Goal: Navigation & Orientation: Go to known website

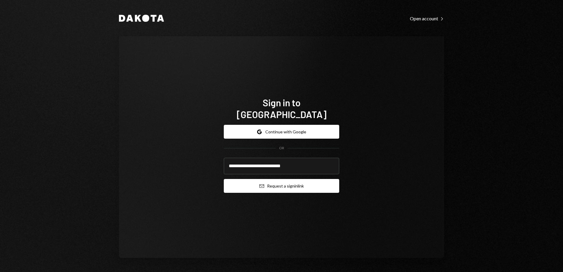
click at [291, 179] on button "Email Request a sign in link" at bounding box center [281, 186] width 115 height 14
